Goal: Task Accomplishment & Management: Manage account settings

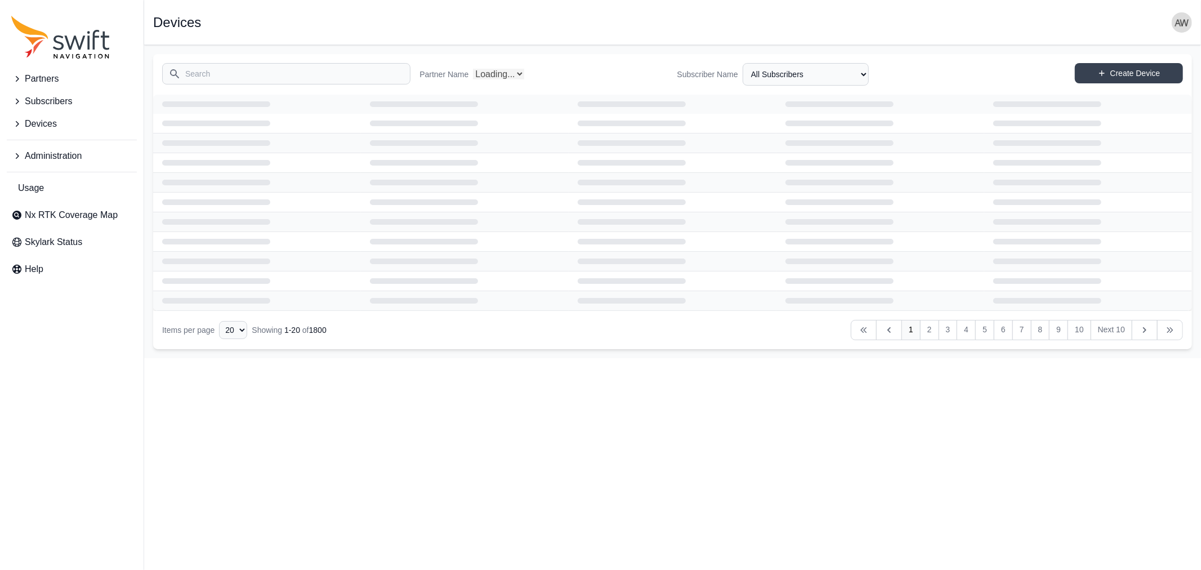
select select "Partner Name"
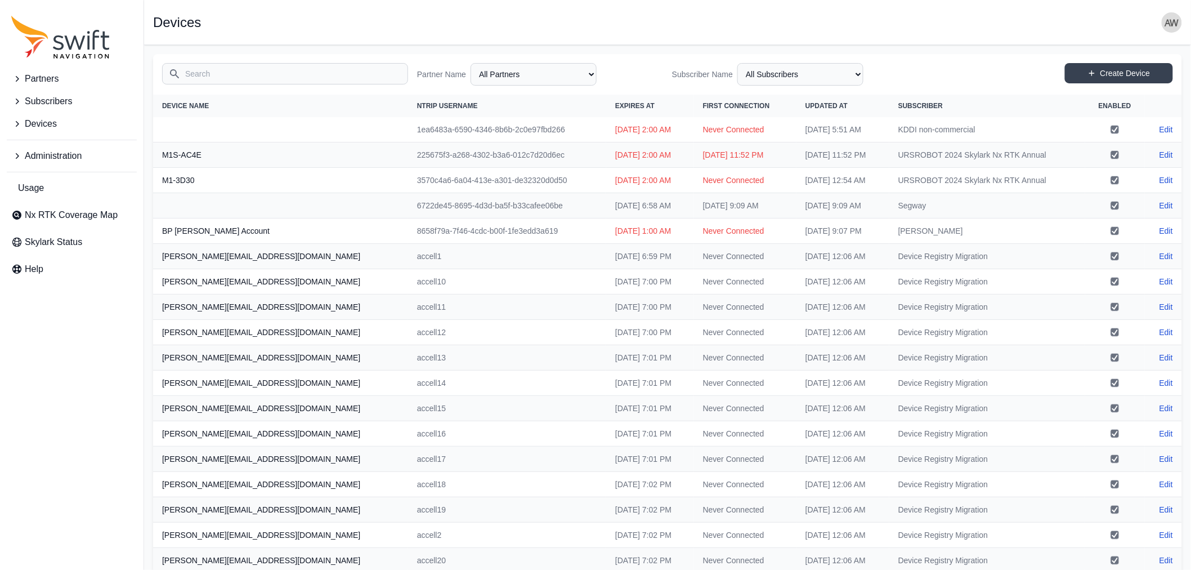
click at [234, 74] on input "Search" at bounding box center [285, 73] width 246 height 21
click at [59, 101] on span "Subscribers" at bounding box center [48, 102] width 47 height 14
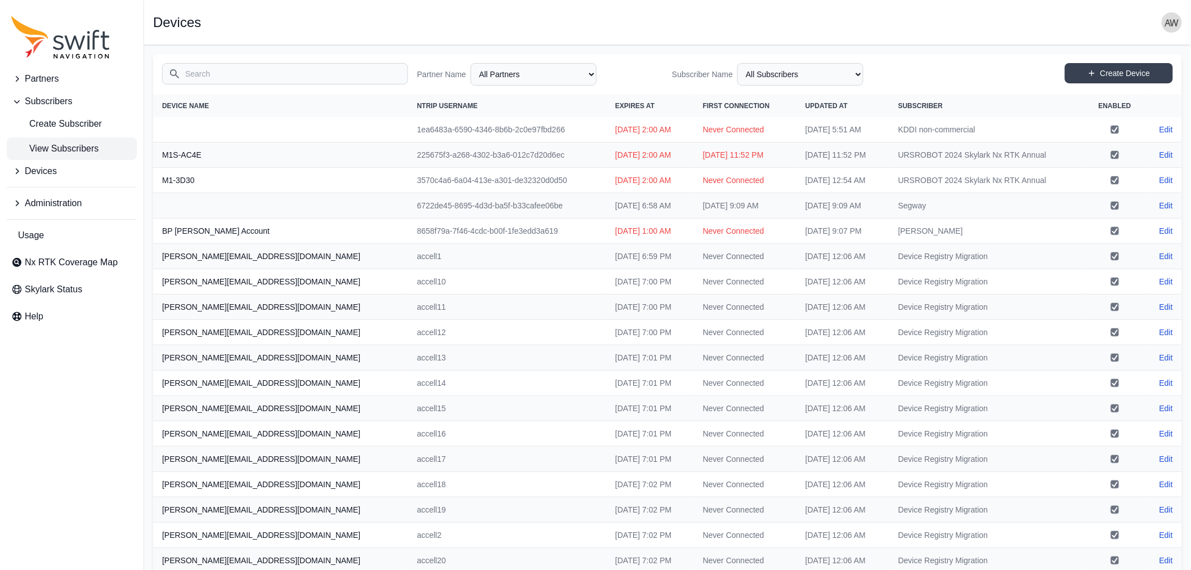
click at [71, 144] on span "View Subscribers" at bounding box center [54, 149] width 87 height 14
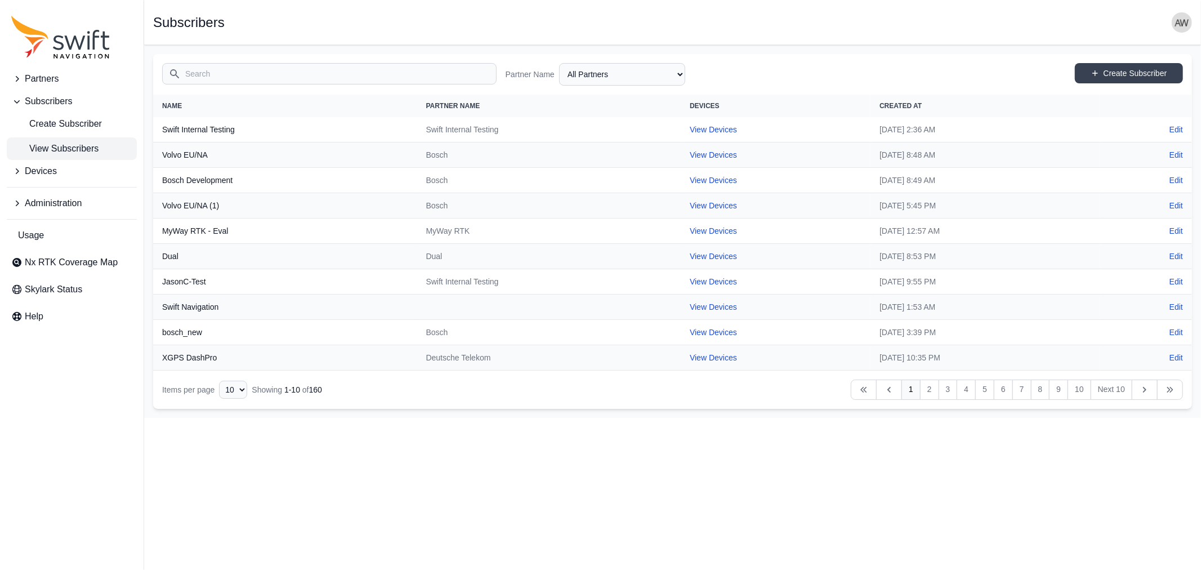
click at [742, 74] on div "Partner Name All Partners AlpsAlpine [PERSON_NAME] Bad Elf Bench Mark Equipment…" at bounding box center [673, 74] width 334 height 23
click at [423, 74] on input "Search" at bounding box center [329, 73] width 334 height 21
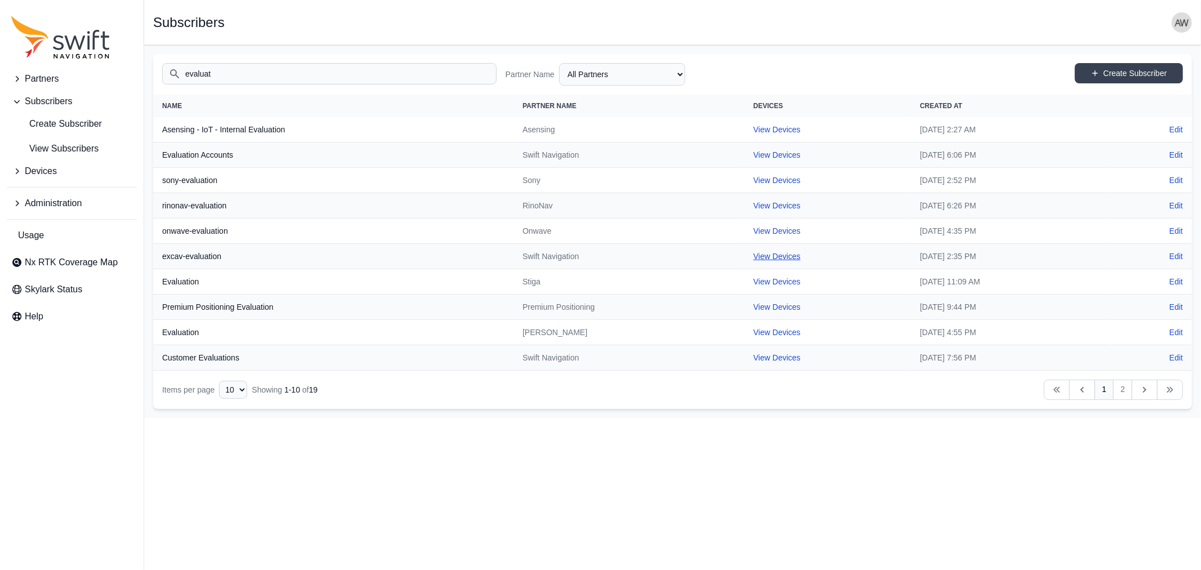
type input "evaluat"
click at [753, 260] on link "View Devices" at bounding box center [776, 256] width 47 height 9
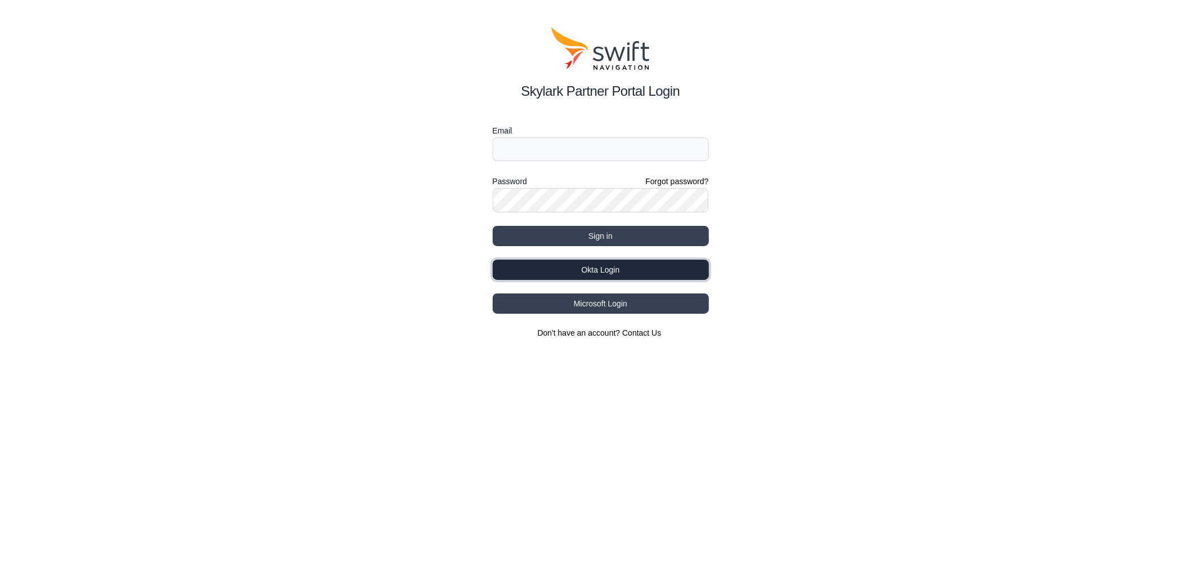
click at [642, 266] on button "Okta Login" at bounding box center [601, 270] width 216 height 20
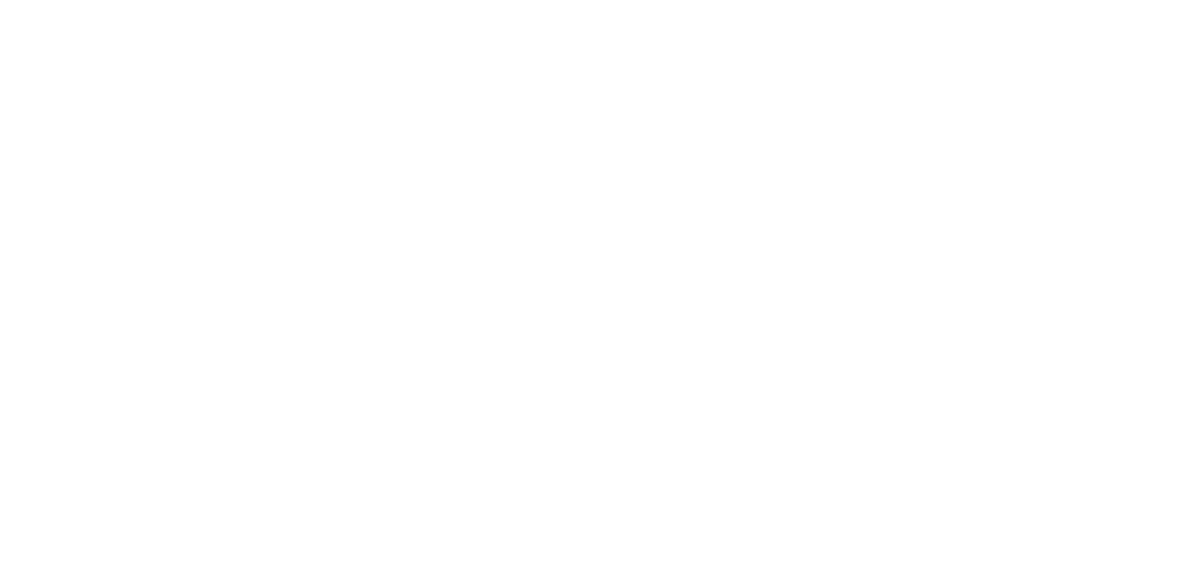
select select
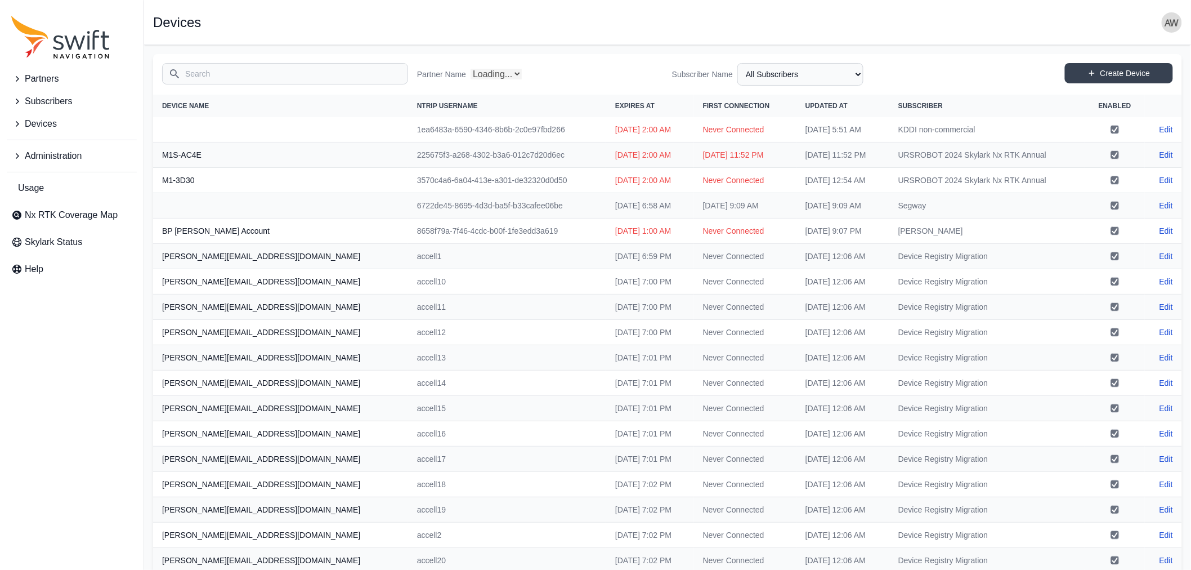
select select "Partner Name"
click at [1167, 20] on img "button" at bounding box center [1172, 22] width 20 height 20
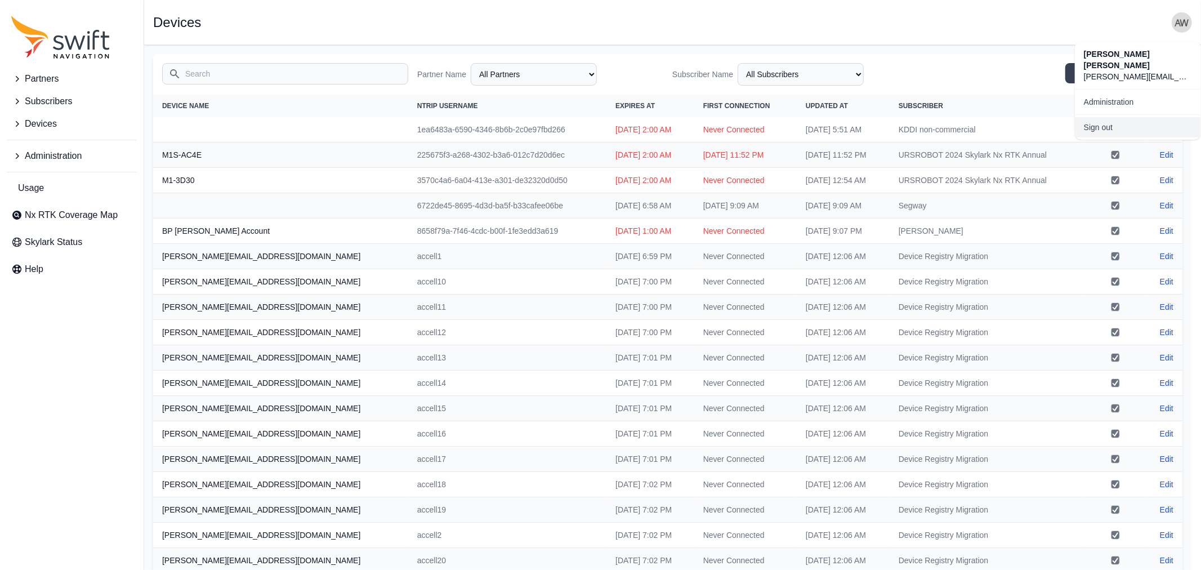
click at [1137, 117] on link "Sign out" at bounding box center [1138, 127] width 126 height 20
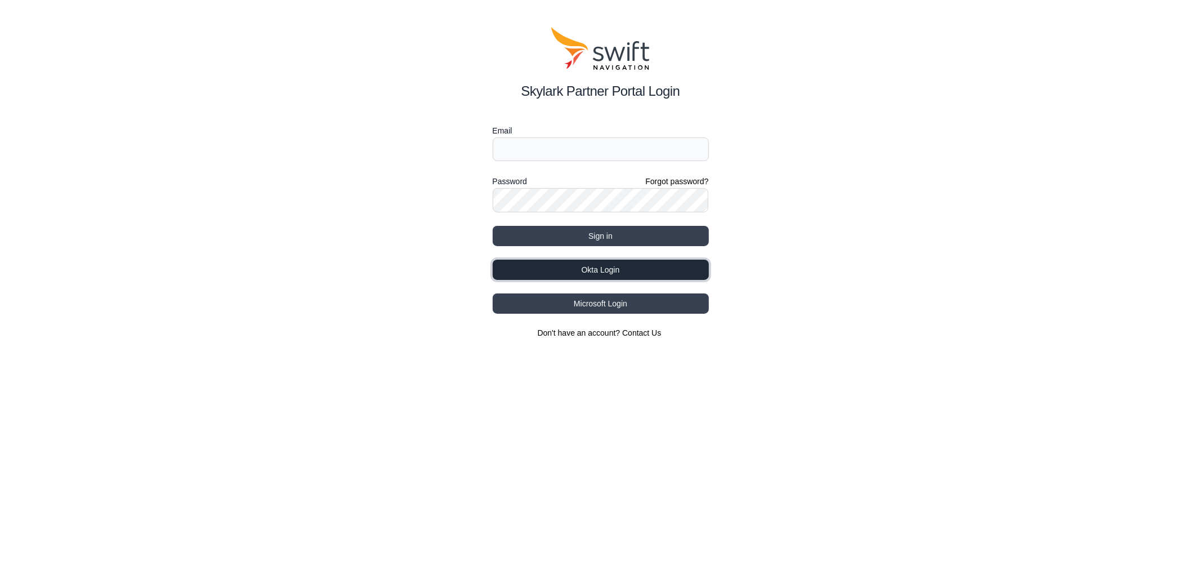
click at [605, 265] on button "Okta Login" at bounding box center [601, 270] width 216 height 20
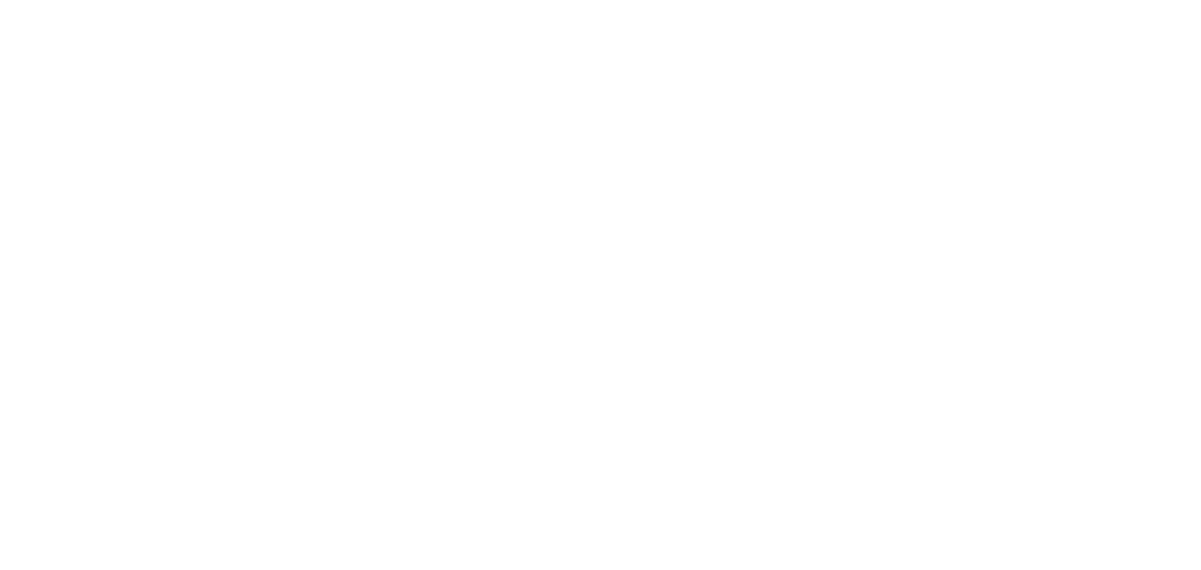
select select
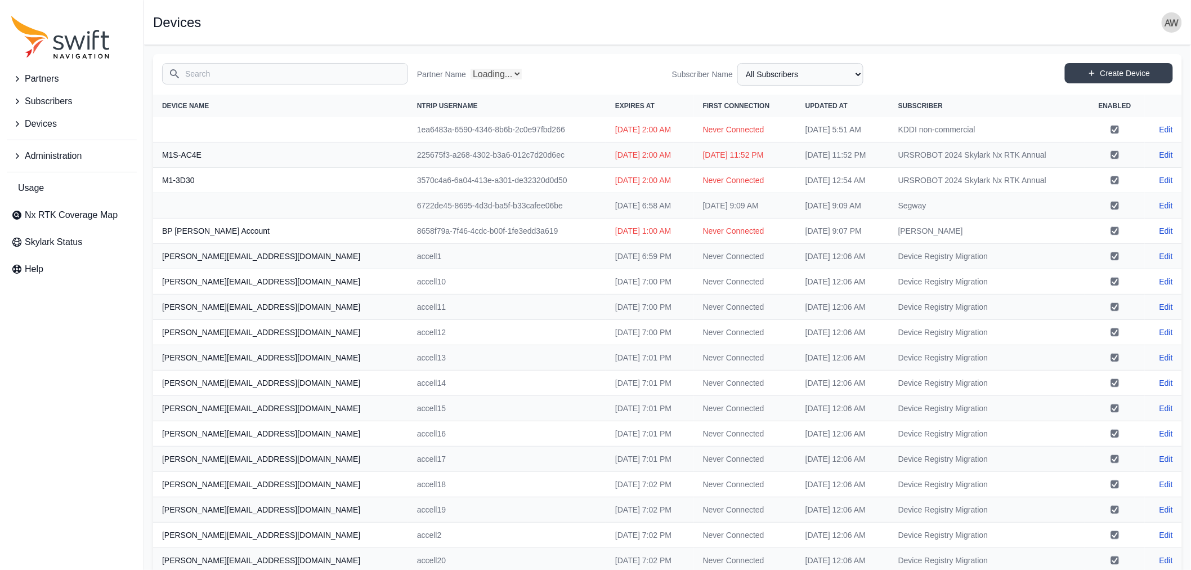
select select "Partner Name"
click at [56, 100] on span "Subscribers" at bounding box center [48, 102] width 47 height 14
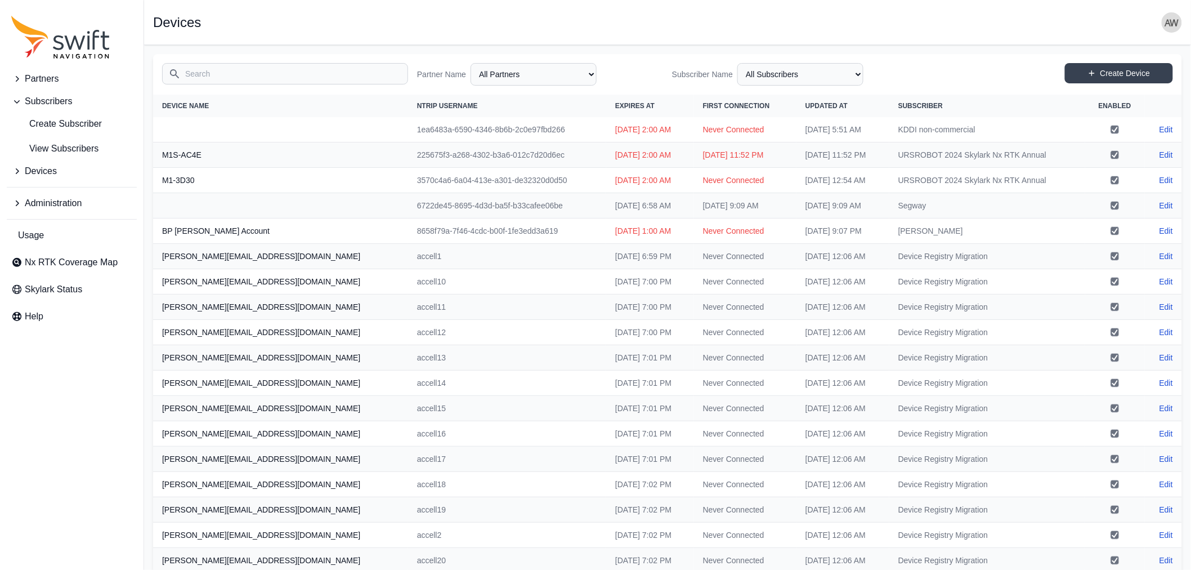
click at [290, 74] on input "Search" at bounding box center [285, 73] width 246 height 21
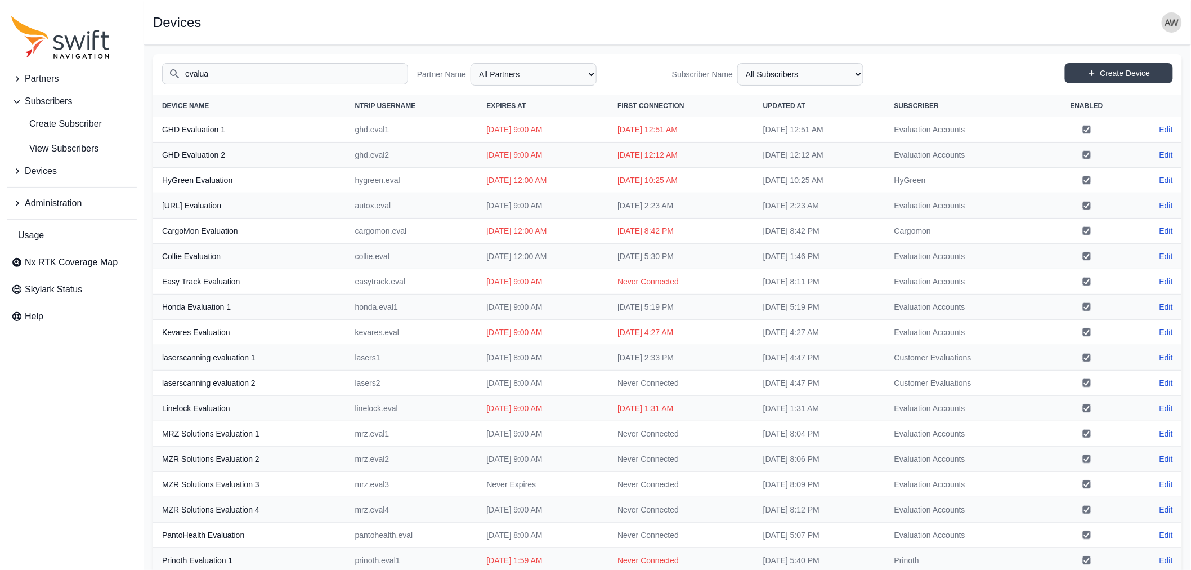
type input "evalua"
click at [515, 73] on select "All Partners AlpsAlpine Andreas Asensing Bad Elf Bench Mark Equipment & Supplie…" at bounding box center [534, 74] width 126 height 23
click at [1045, 357] on td "Customer Evaluations" at bounding box center [965, 357] width 159 height 25
click at [1167, 356] on link "Edit" at bounding box center [1167, 357] width 14 height 11
select select "ab3272ce-40d0-4c94-a524-96a758ab755c"
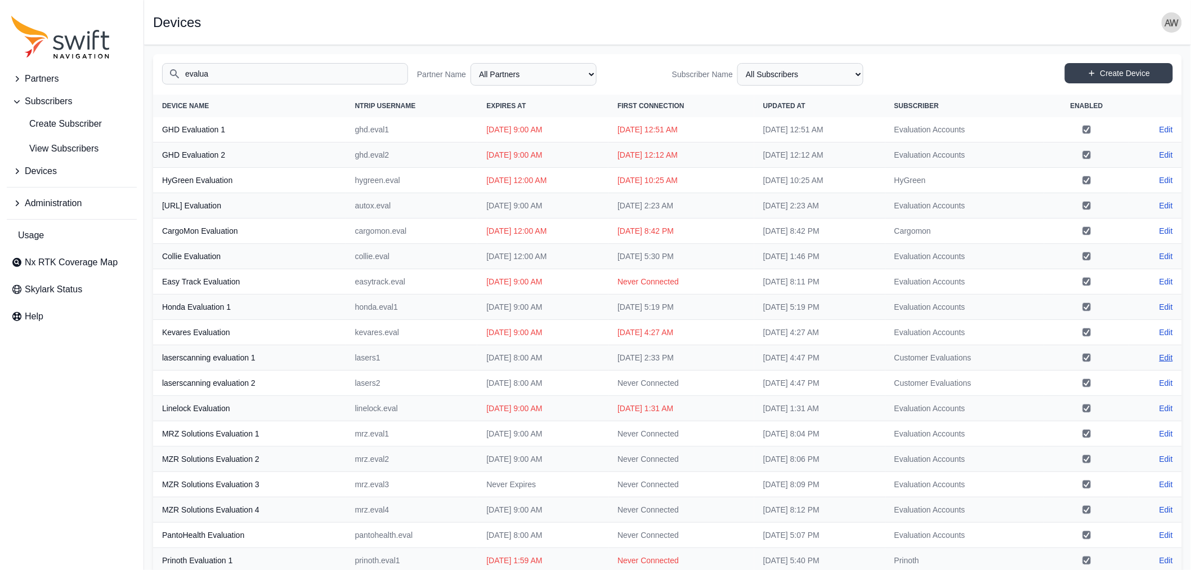
select select "b08fe607-8061-4d54-a8c6-9510cda8b11f"
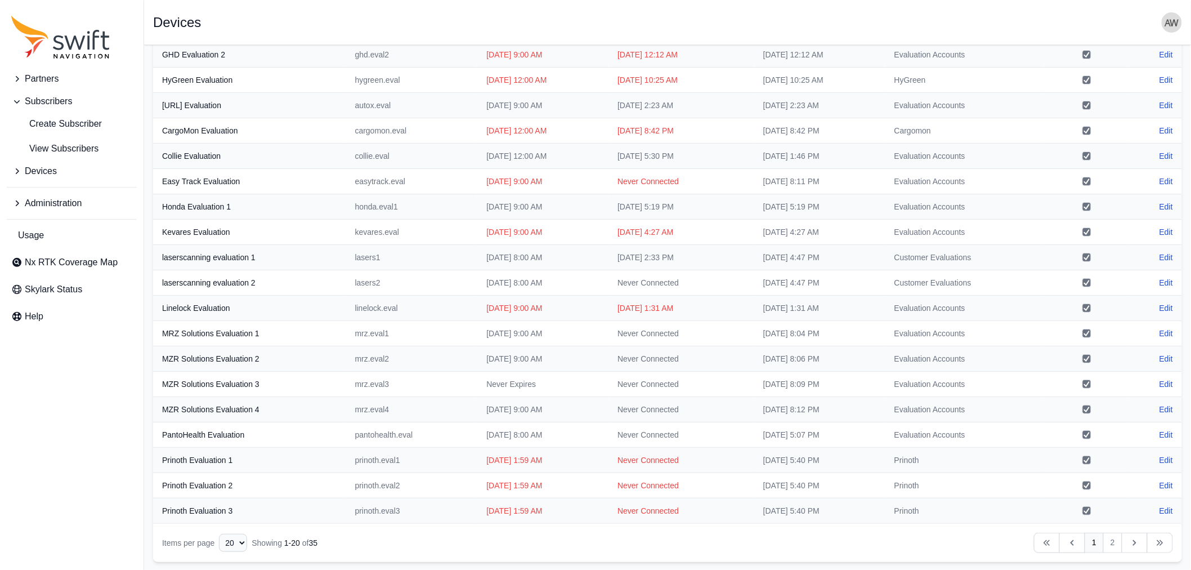
scroll to position [101, 0]
click at [1168, 459] on link "Edit" at bounding box center [1167, 458] width 14 height 11
select select "ab3272ce-40d0-4c94-a524-96a758ab755c"
select select "086269ab-127e-4b3a-b269-3d41aab7cfaf"
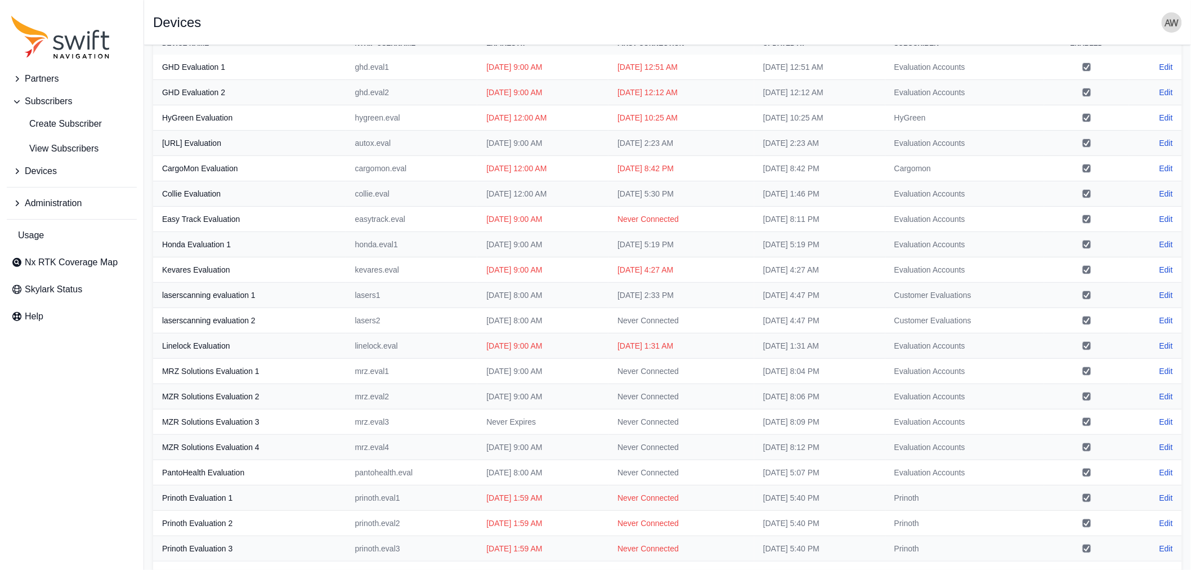
scroll to position [101, 0]
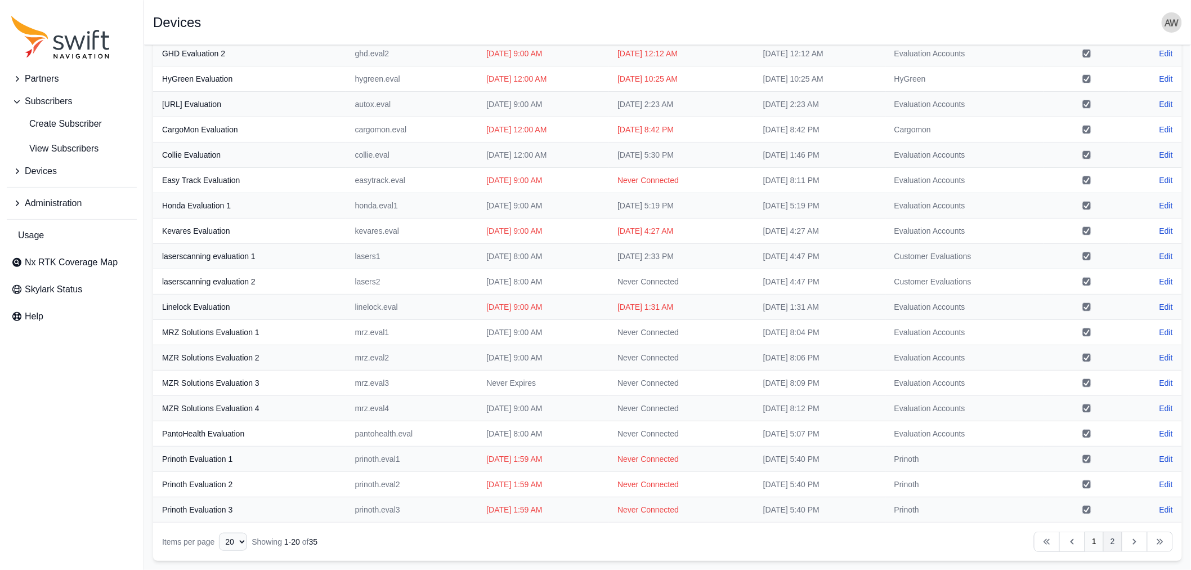
click at [1109, 543] on link "2" at bounding box center [1112, 541] width 19 height 20
